Goal: Information Seeking & Learning: Find specific fact

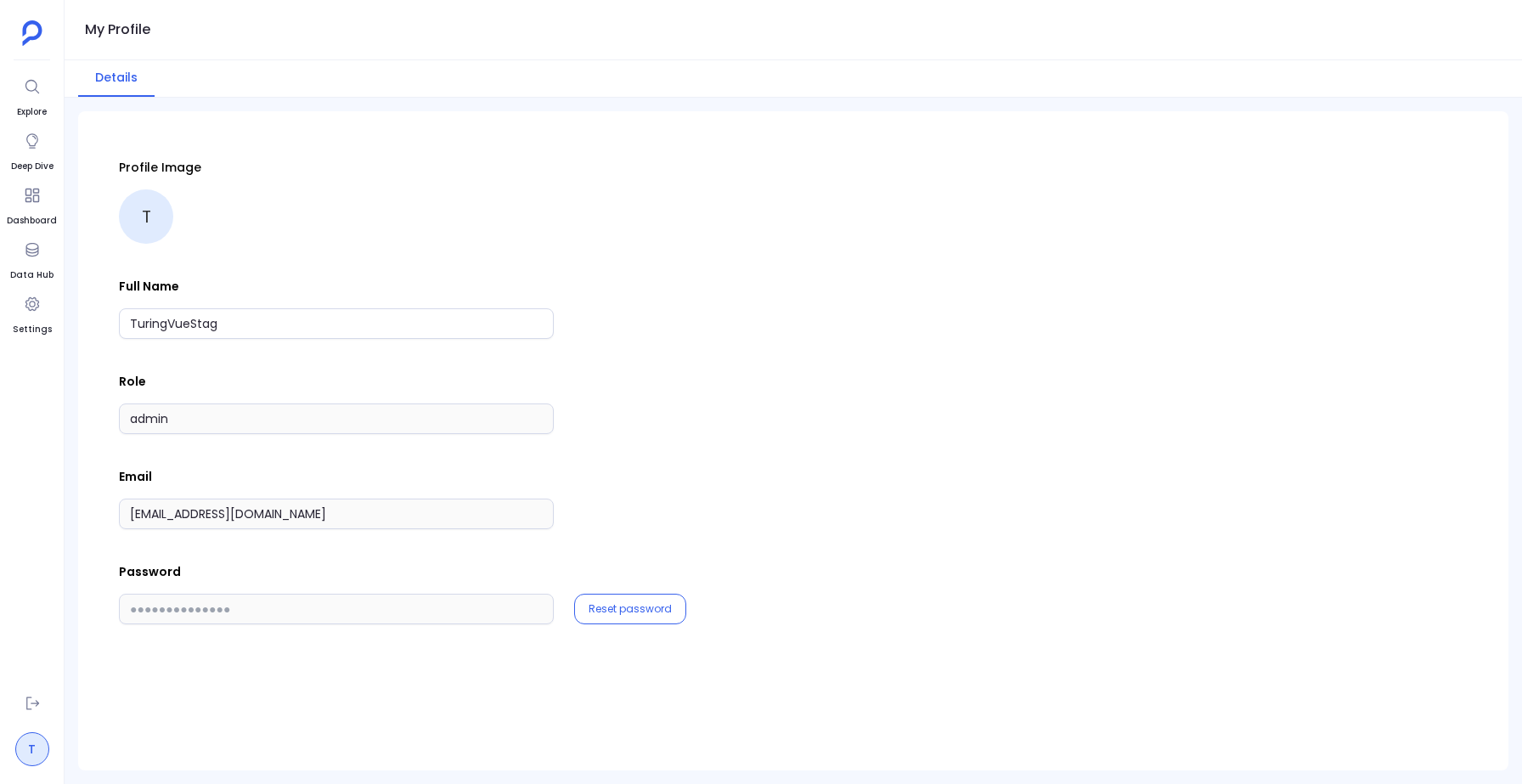
click at [24, 747] on link "T" at bounding box center [32, 750] width 34 height 34
click at [47, 244] on div at bounding box center [32, 250] width 31 height 31
click at [28, 250] on icon at bounding box center [32, 249] width 17 height 17
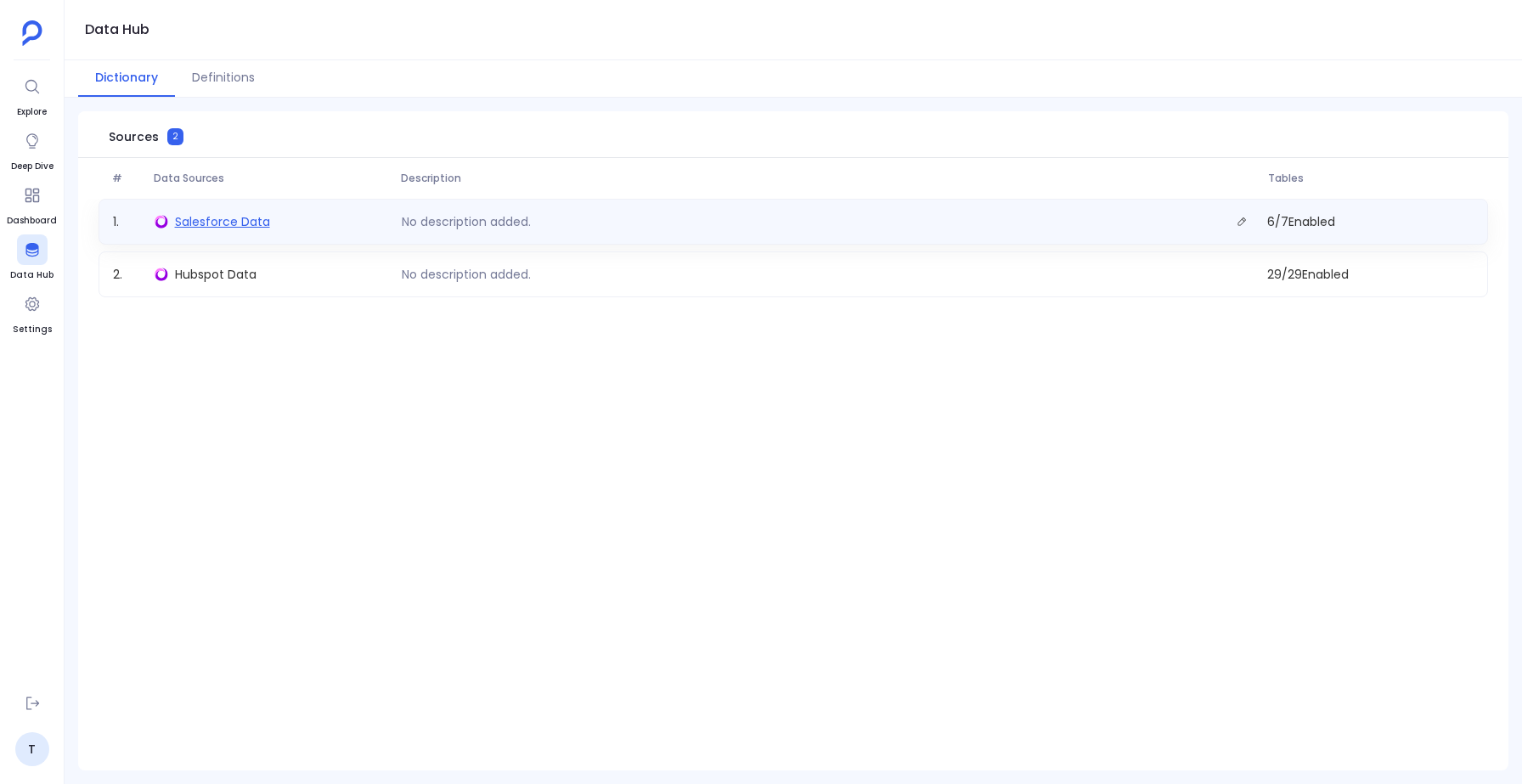
click at [250, 228] on span "Salesforce Data" at bounding box center [222, 221] width 95 height 17
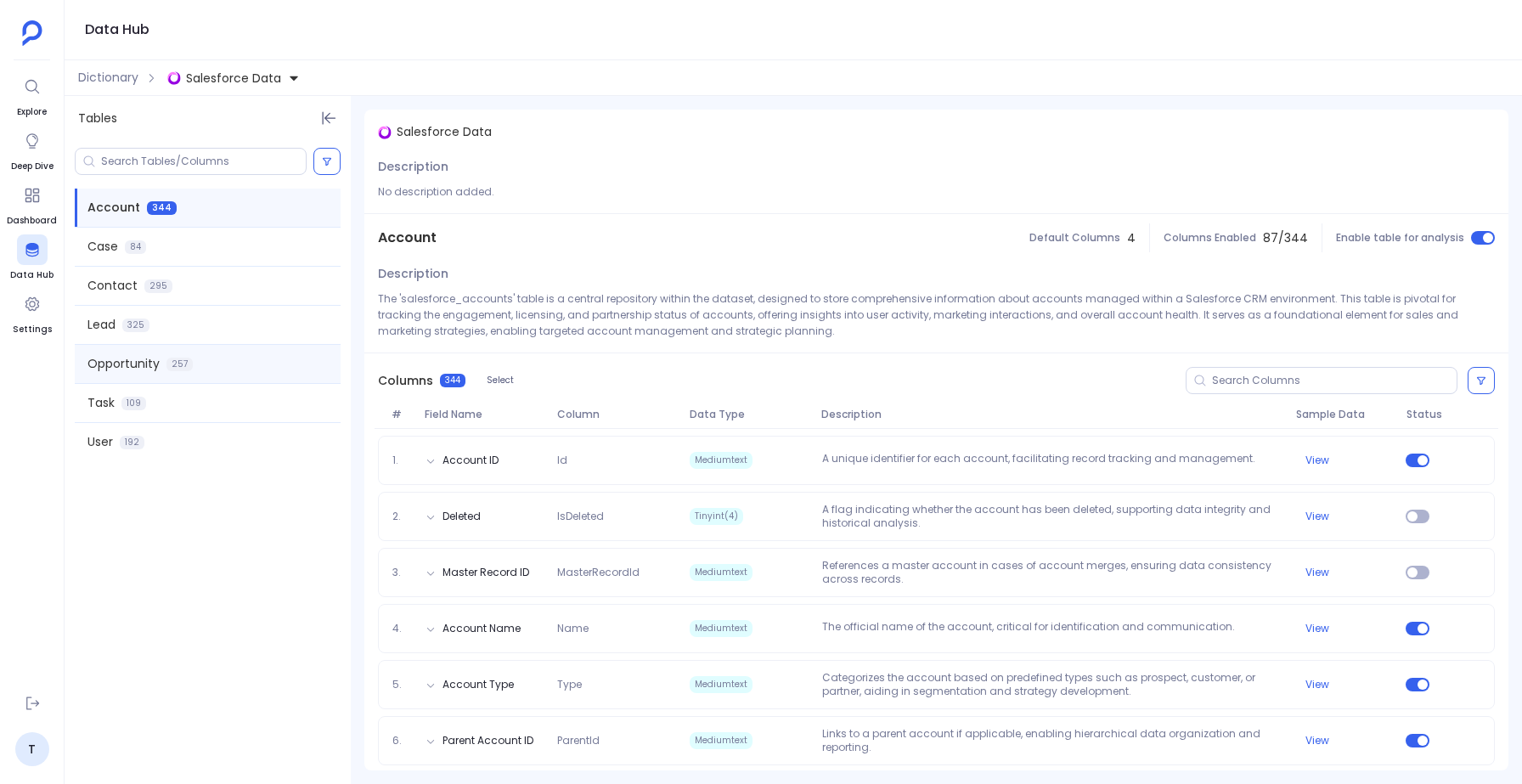
click at [118, 357] on span "Opportunity" at bounding box center [124, 364] width 72 height 18
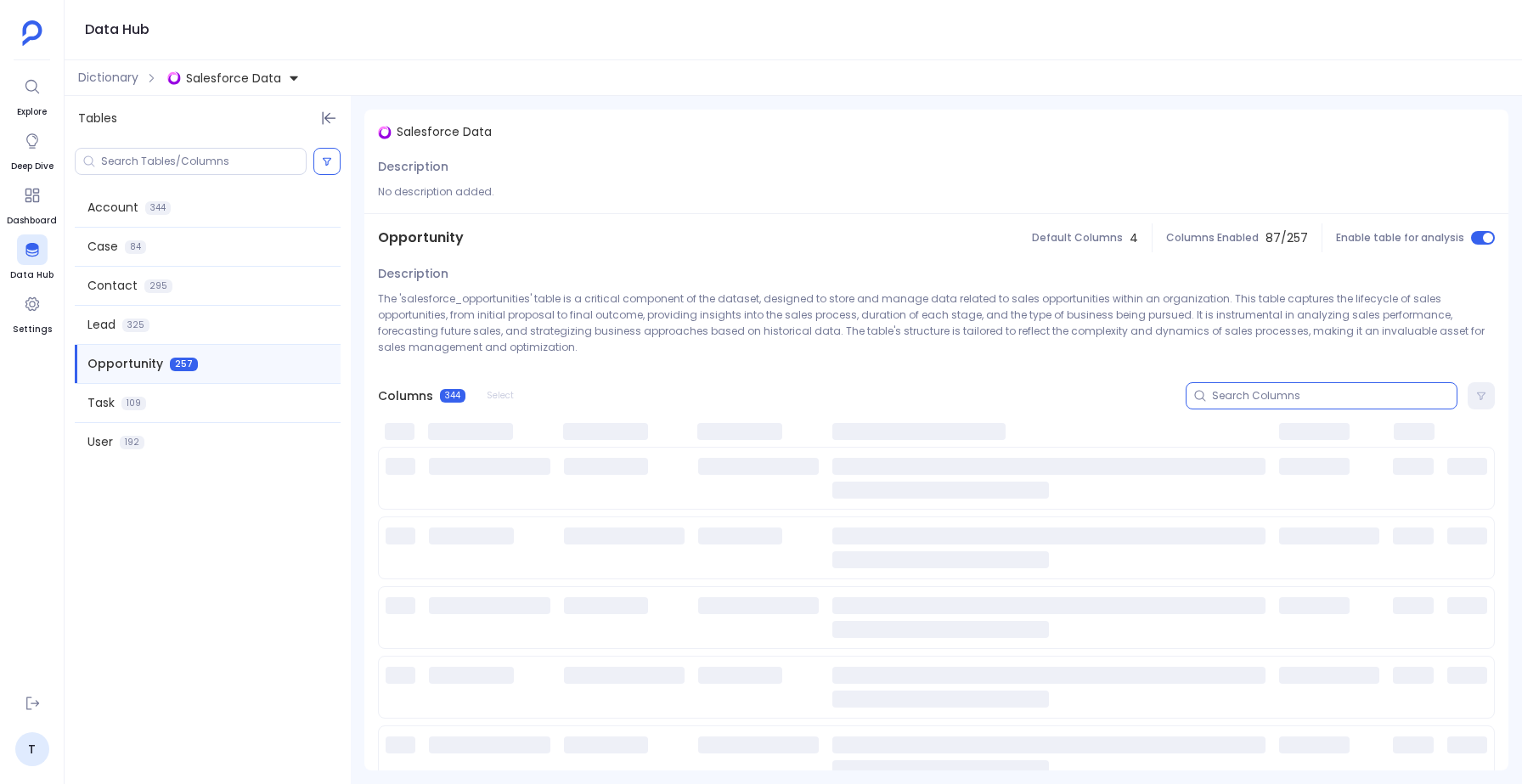
click at [1270, 393] on input at bounding box center [1334, 395] width 244 height 14
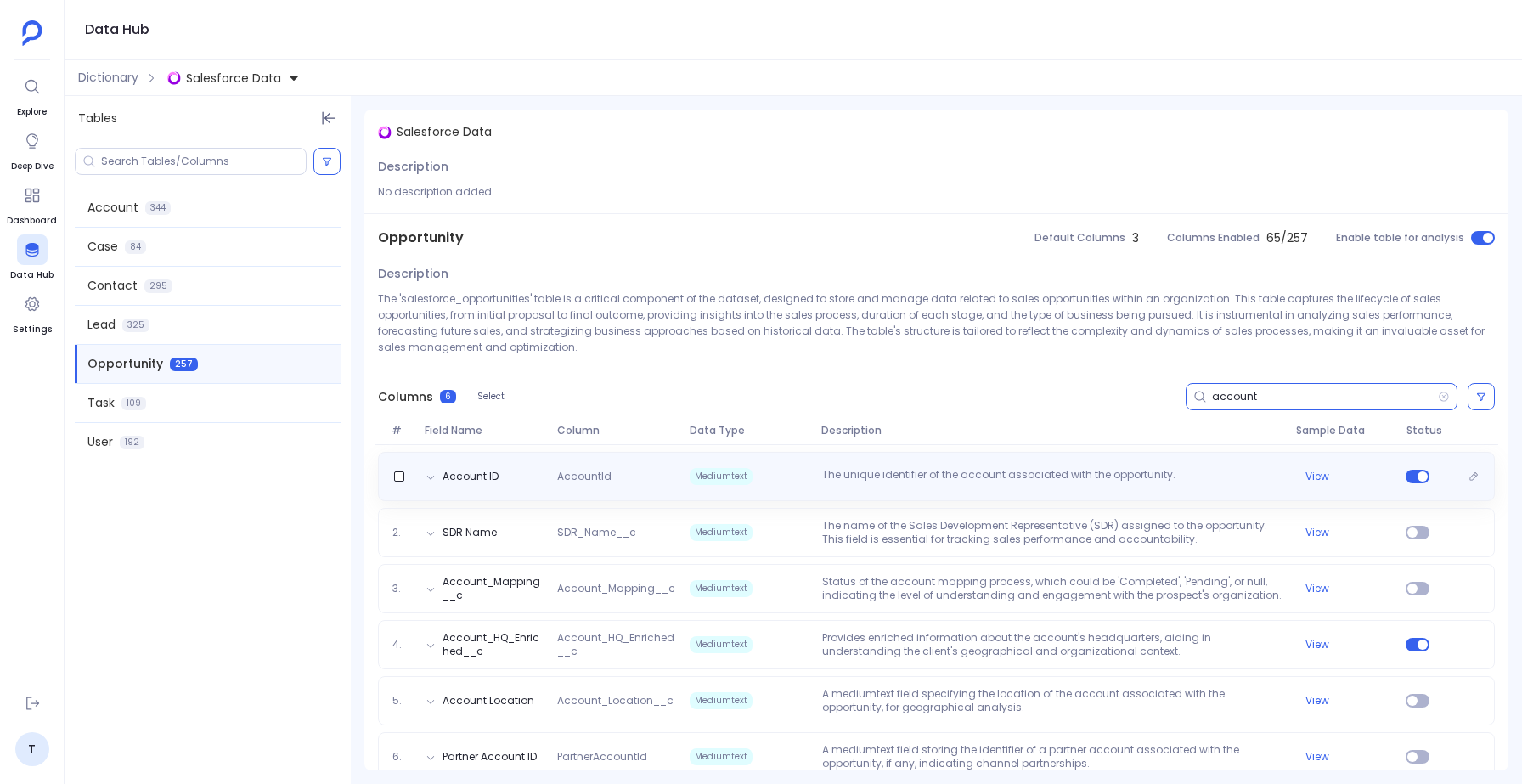
type input "account"
click at [697, 460] on div "Account ID AccountId Mediumtext The unique identifier of the account associated…" at bounding box center [936, 476] width 1117 height 50
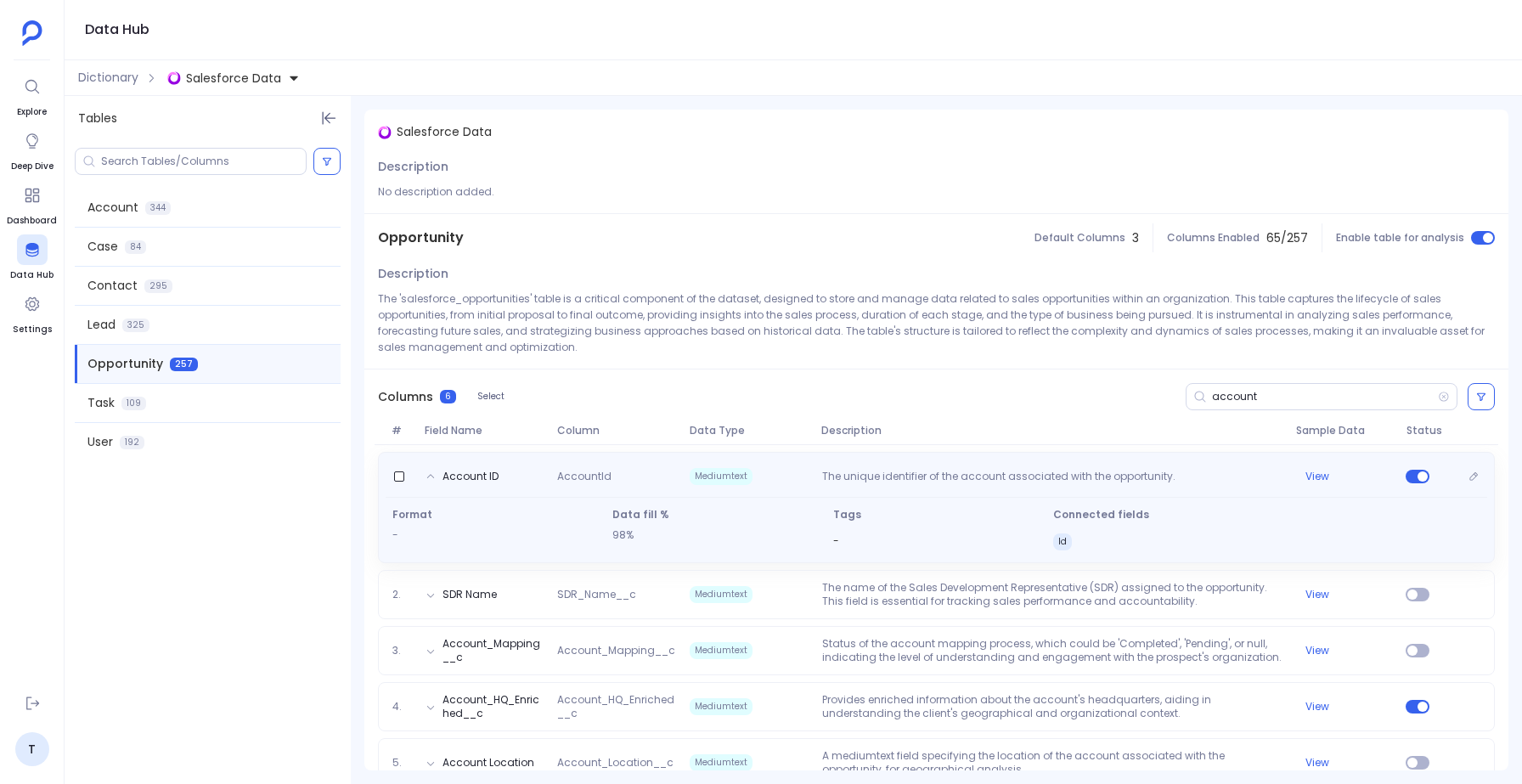
click at [697, 469] on span "Mediumtext" at bounding box center [721, 476] width 63 height 17
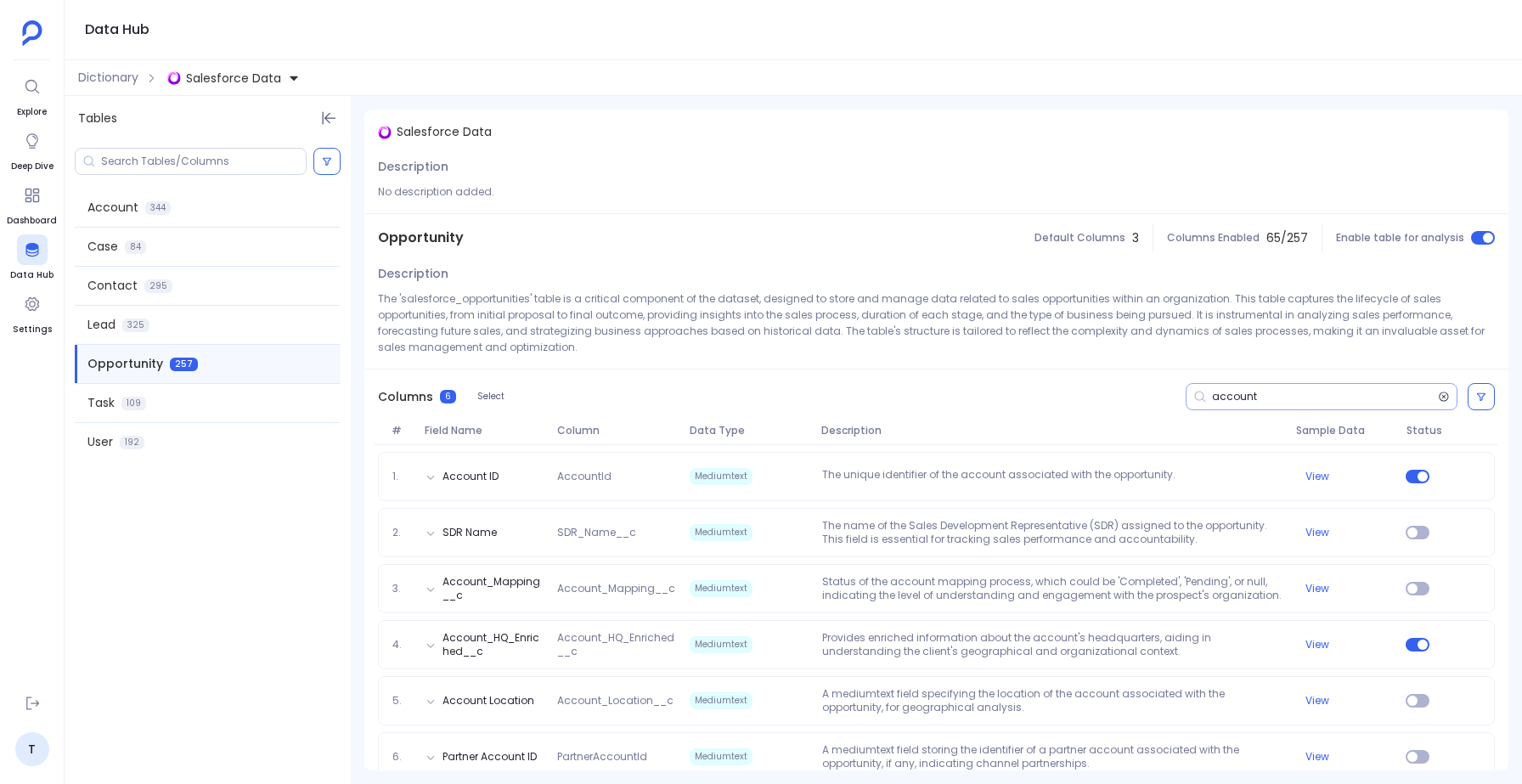
click at [1444, 393] on icon at bounding box center [1444, 396] width 12 height 14
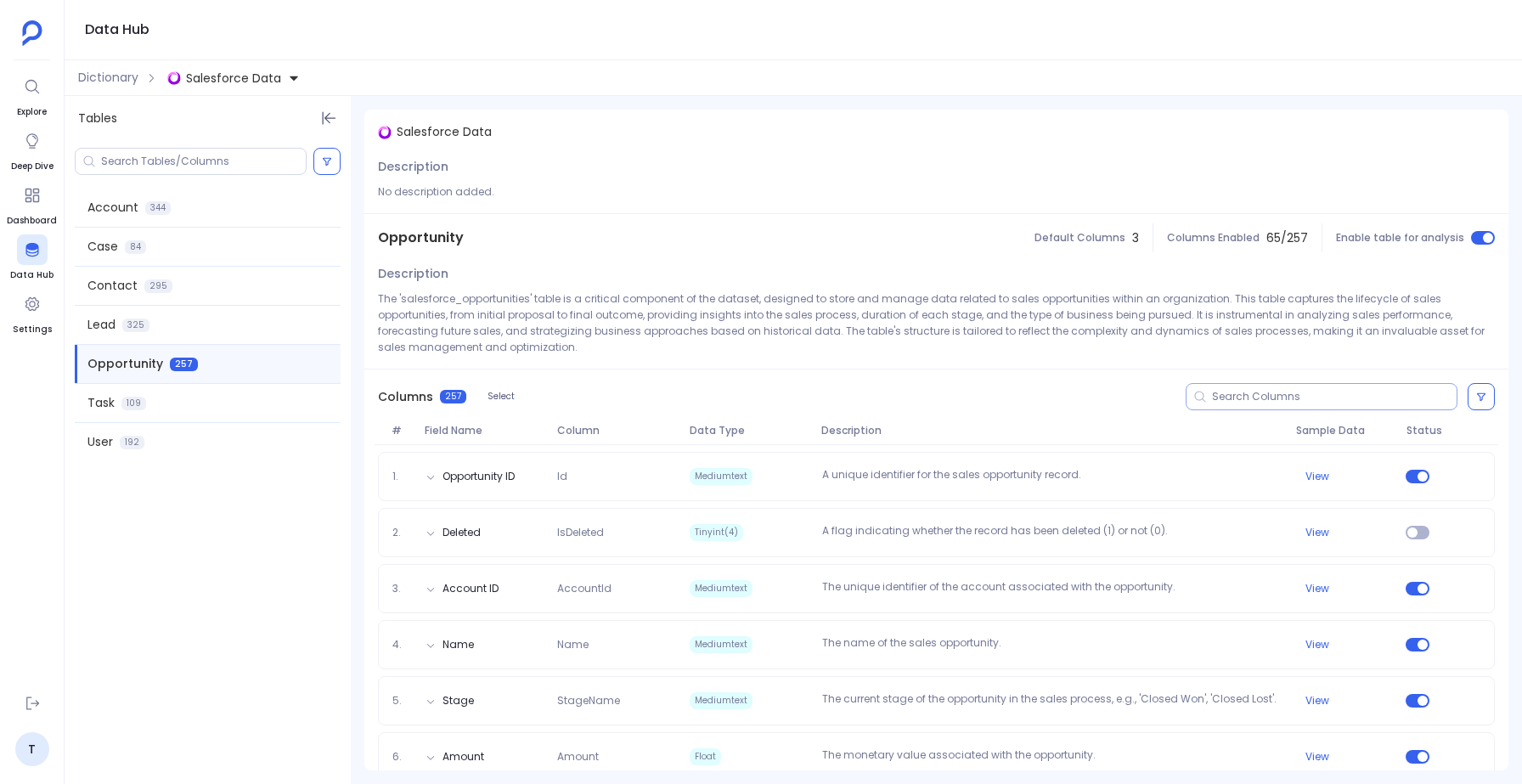
click at [1302, 399] on input at bounding box center [1334, 396] width 244 height 14
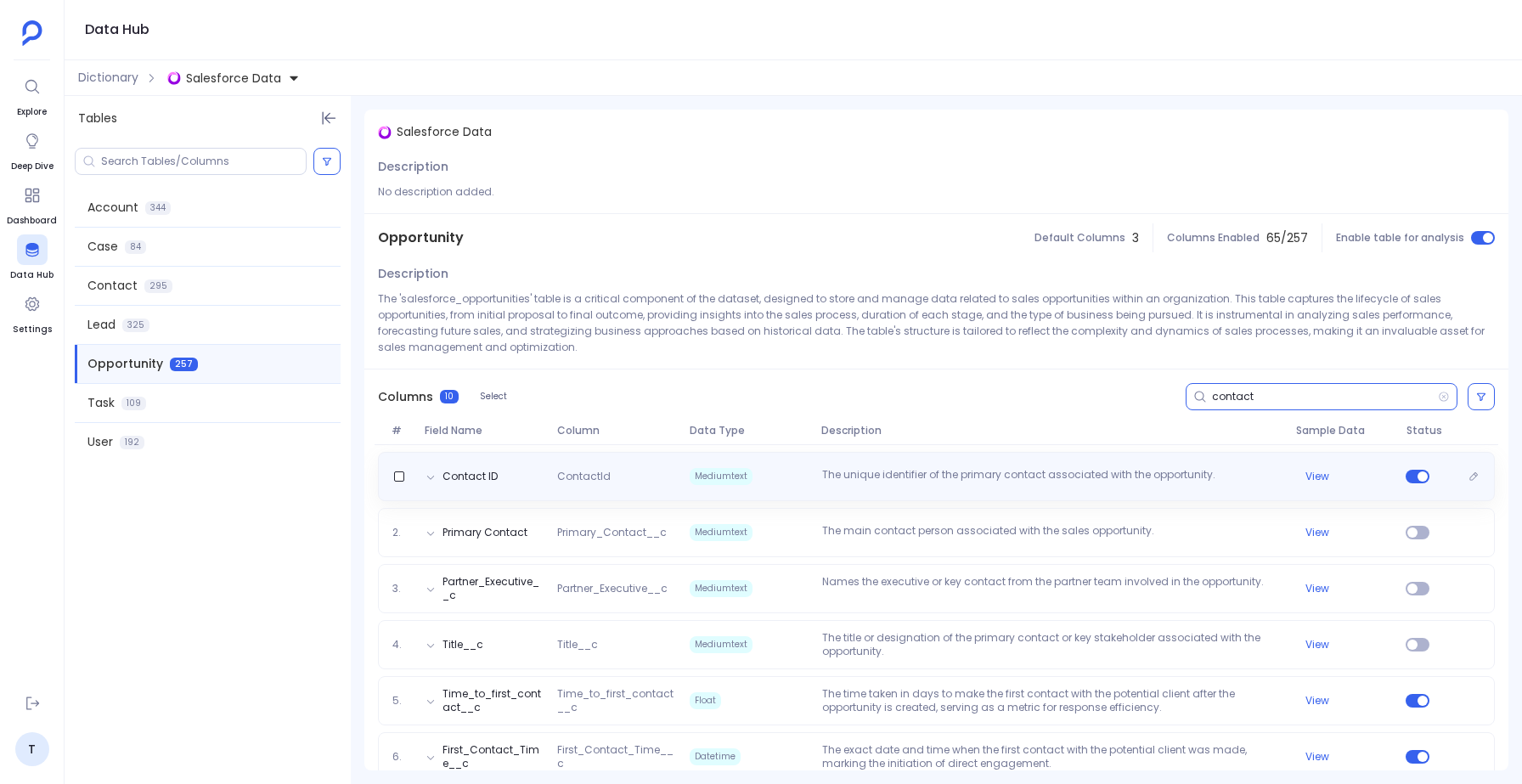
type input "contact"
click at [604, 478] on span "ContactId" at bounding box center [616, 476] width 133 height 14
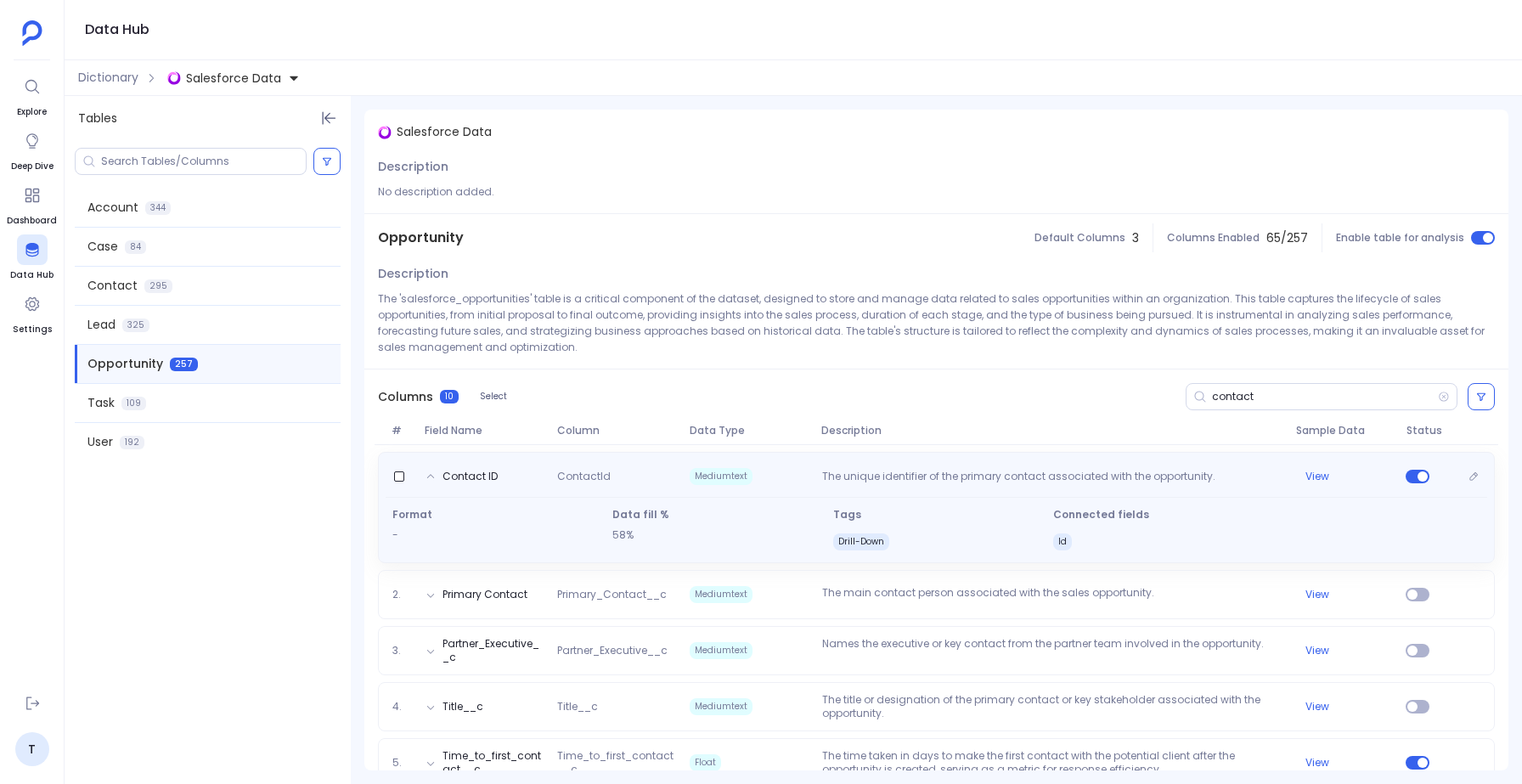
click at [603, 478] on span "ContactId" at bounding box center [616, 478] width 133 height 17
